Goal: Task Accomplishment & Management: Complete application form

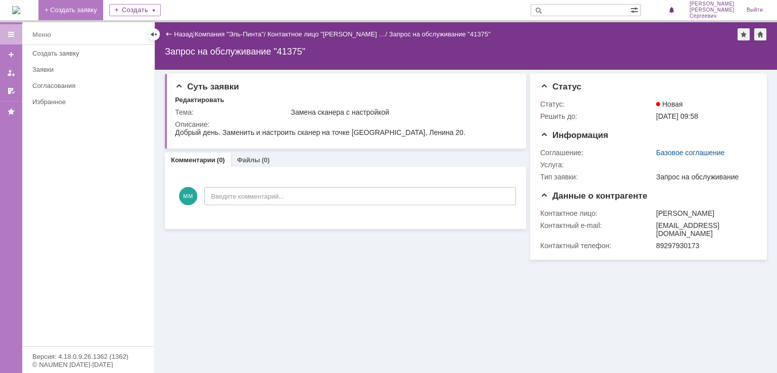
click at [92, 12] on link "+ Создать заявку" at bounding box center [70, 10] width 65 height 20
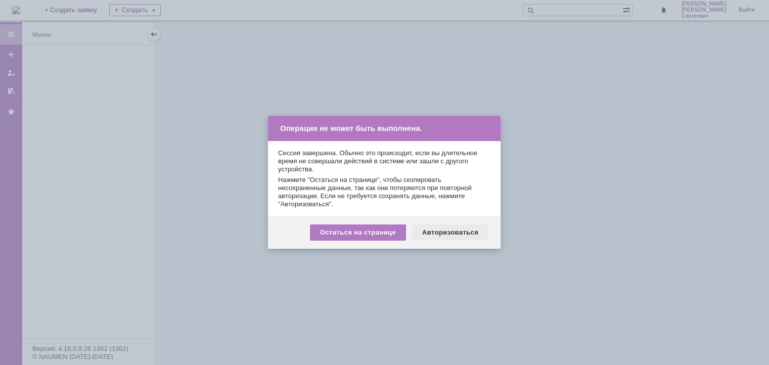
click at [460, 226] on div "Авторизоваться" at bounding box center [450, 233] width 76 height 16
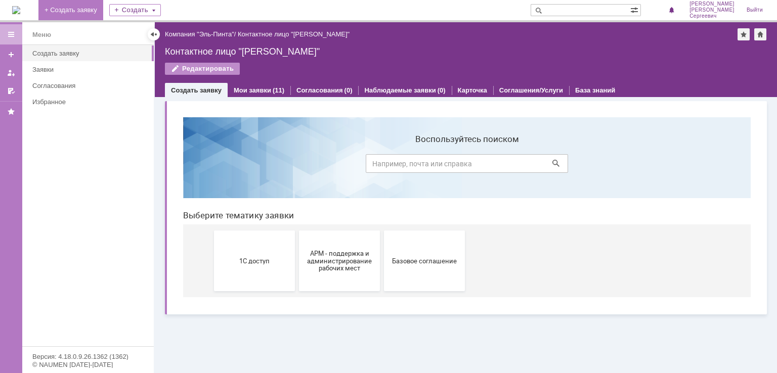
click at [86, 9] on link "+ Создать заявку" at bounding box center [70, 10] width 65 height 20
click at [161, 4] on div "Создать" at bounding box center [135, 10] width 52 height 12
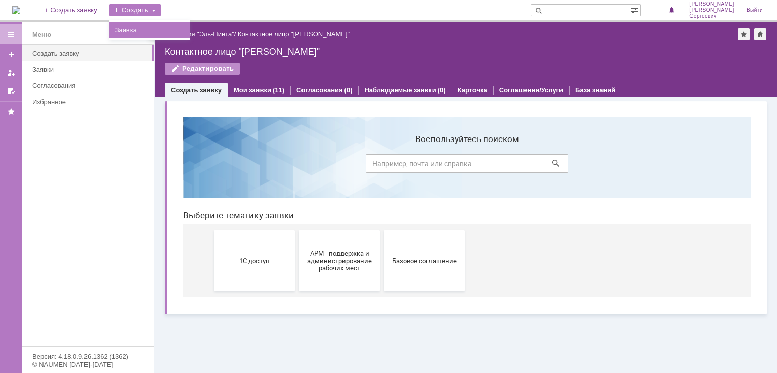
click at [174, 24] on link "Заявка" at bounding box center [149, 30] width 77 height 12
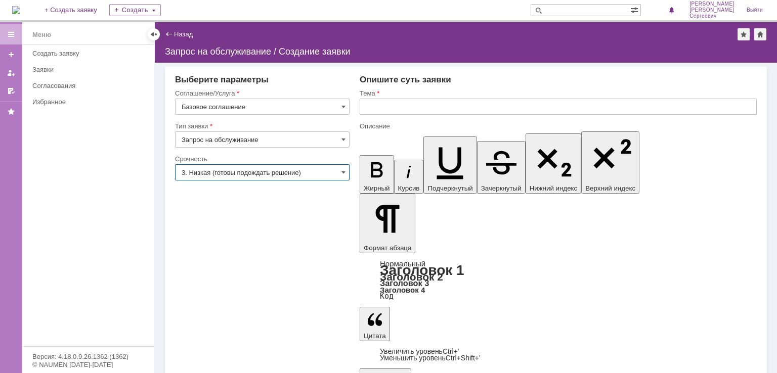
click at [337, 166] on input "3. Низкая (готовы подождать решение)" at bounding box center [262, 172] width 175 height 16
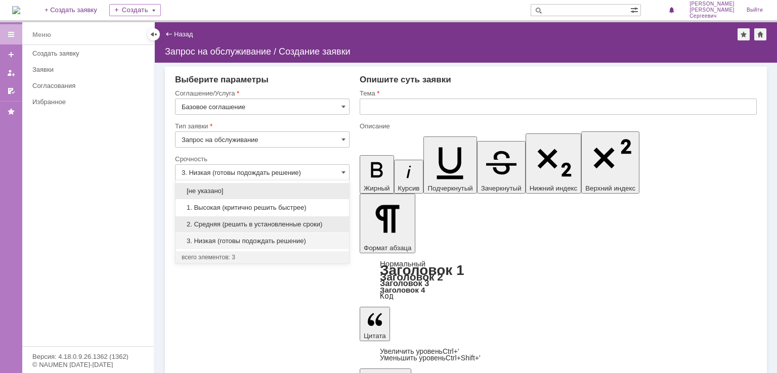
click at [261, 227] on span "2. Средняя (решить в установленные сроки)" at bounding box center [262, 225] width 161 height 8
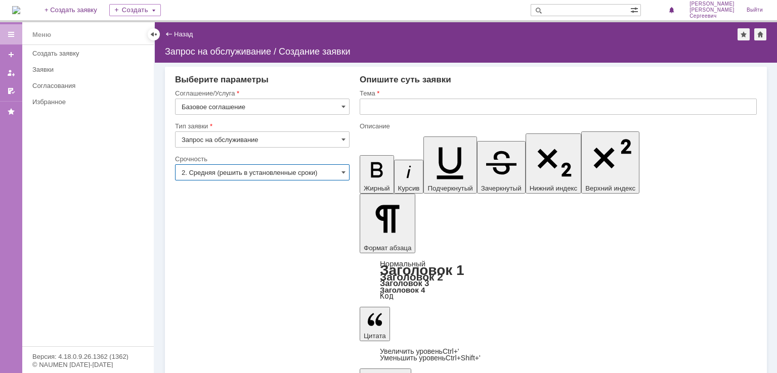
type input "2. Средняя (решить в установленные сроки)"
click at [401, 111] on input "text" at bounding box center [558, 107] width 397 height 16
type input "ЕГАИС"
